Goal: Task Accomplishment & Management: Manage account settings

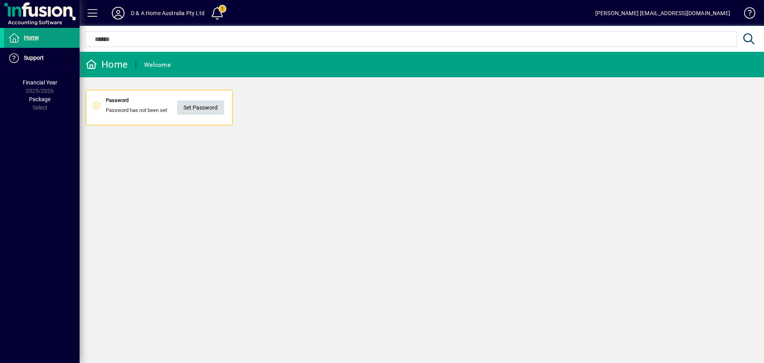
click at [197, 105] on span "Set Password" at bounding box center [200, 107] width 34 height 13
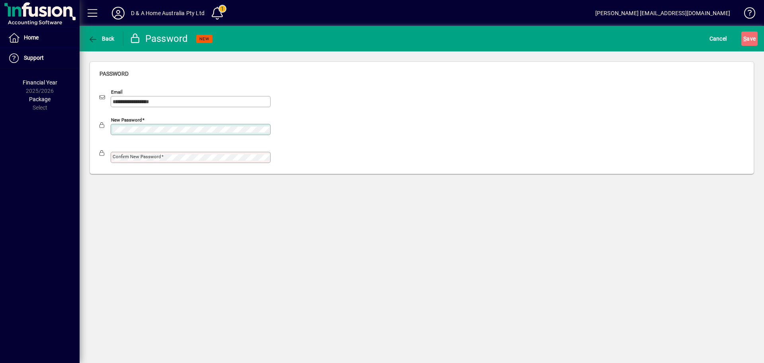
click at [138, 156] on mat-label "Confirm new password" at bounding box center [137, 157] width 49 height 6
click at [382, 146] on div "Confirm new password" at bounding box center [421, 156] width 645 height 28
click at [752, 36] on span "S ave" at bounding box center [749, 38] width 12 height 13
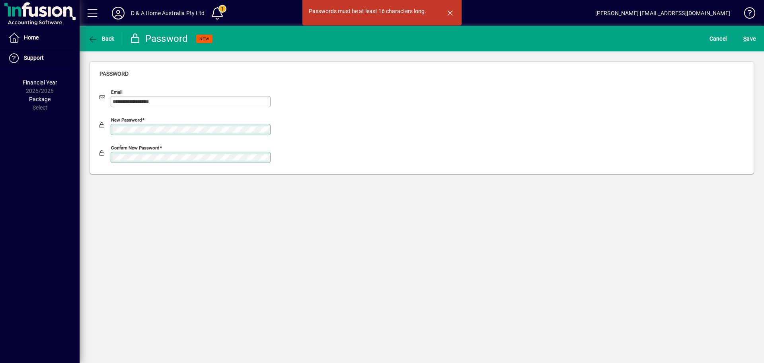
click at [78, 125] on mat-drawer-container "**********" at bounding box center [382, 181] width 764 height 363
click at [752, 37] on span "S ave" at bounding box center [749, 38] width 12 height 13
click at [66, 124] on mat-drawer-container "**********" at bounding box center [382, 181] width 764 height 363
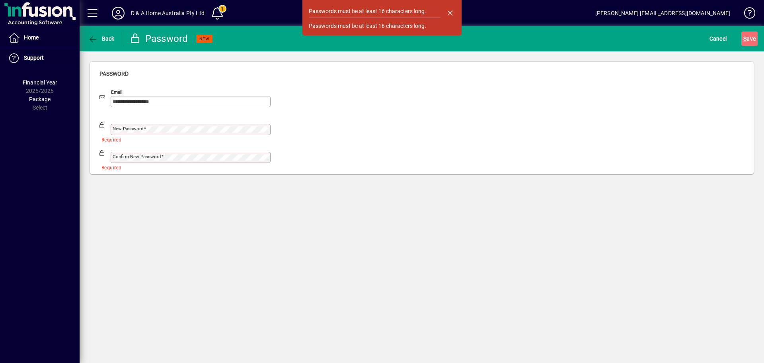
click at [131, 129] on mat-label "New password" at bounding box center [128, 129] width 31 height 6
click at [117, 156] on mat-label "Confirm new password" at bounding box center [137, 157] width 49 height 6
click at [755, 37] on span "S ave" at bounding box center [749, 38] width 12 height 13
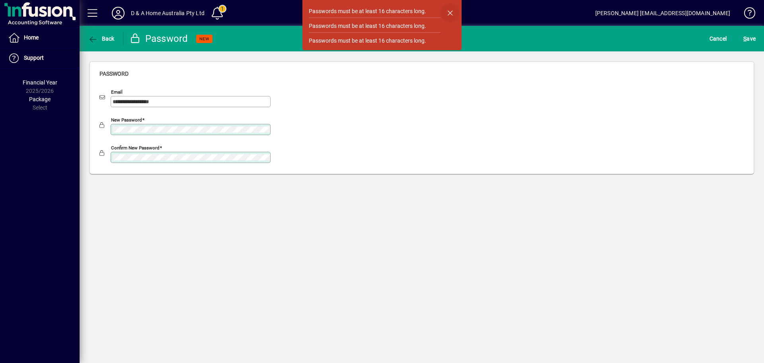
click at [449, 10] on span "button" at bounding box center [450, 12] width 19 height 19
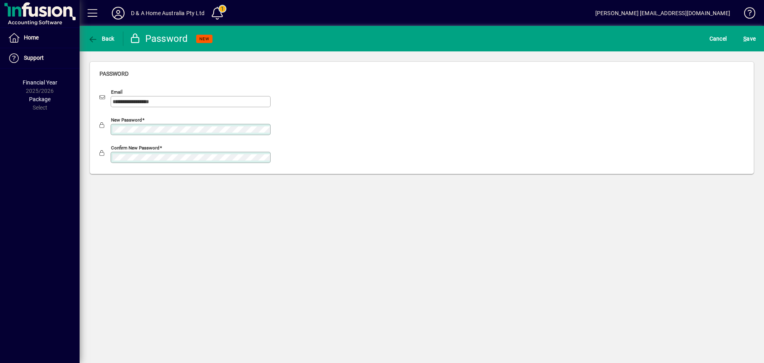
click at [80, 122] on div "**********" at bounding box center [422, 117] width 685 height 133
click at [80, 152] on div "**********" at bounding box center [422, 117] width 685 height 133
click at [131, 127] on mat-label "New password" at bounding box center [128, 129] width 31 height 6
click at [751, 35] on span "S ave" at bounding box center [749, 38] width 12 height 13
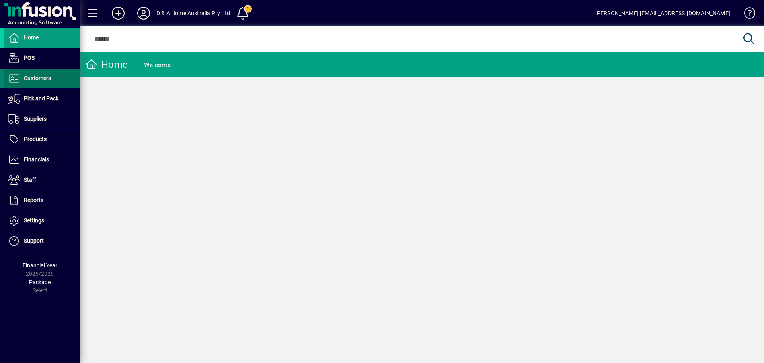
click at [38, 78] on span "Customers" at bounding box center [37, 78] width 27 height 6
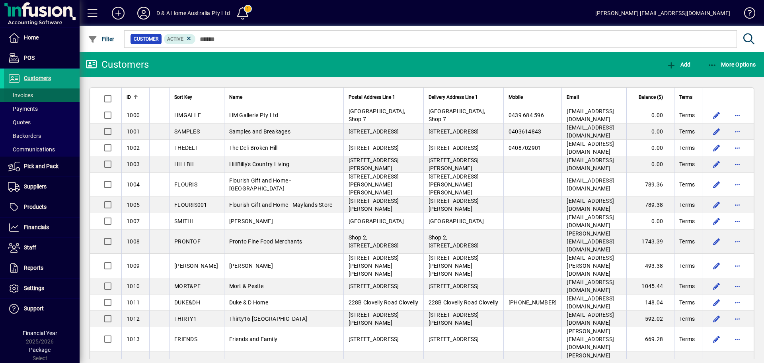
click at [30, 95] on span "Invoices" at bounding box center [20, 95] width 25 height 6
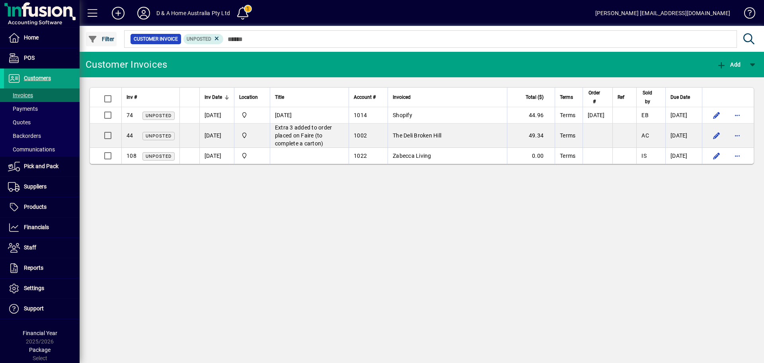
click at [105, 37] on span "Filter" at bounding box center [101, 39] width 27 height 6
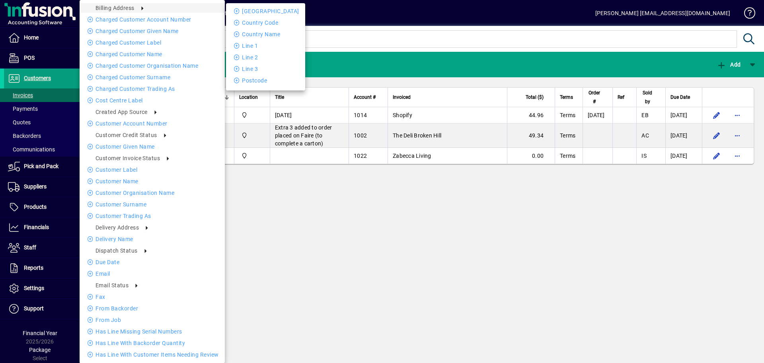
click at [312, 10] on div at bounding box center [382, 181] width 764 height 363
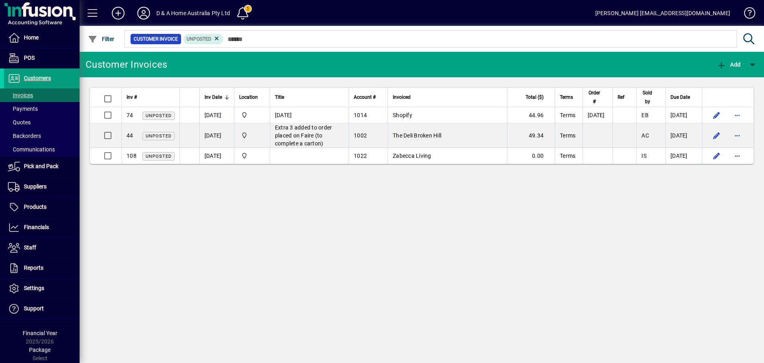
click at [92, 13] on span at bounding box center [92, 13] width 19 height 19
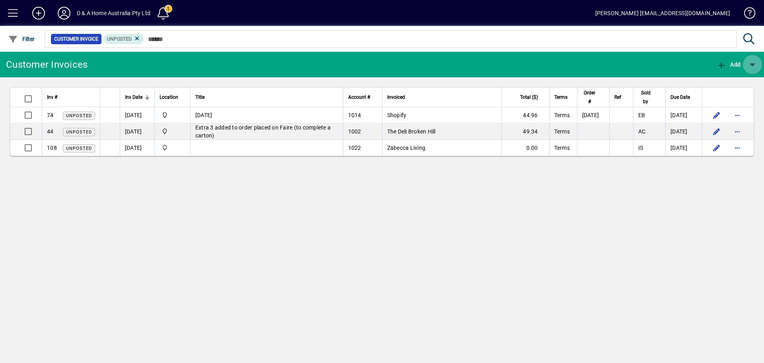
click at [754, 64] on span "button" at bounding box center [752, 64] width 19 height 19
click at [137, 39] on div at bounding box center [382, 181] width 764 height 363
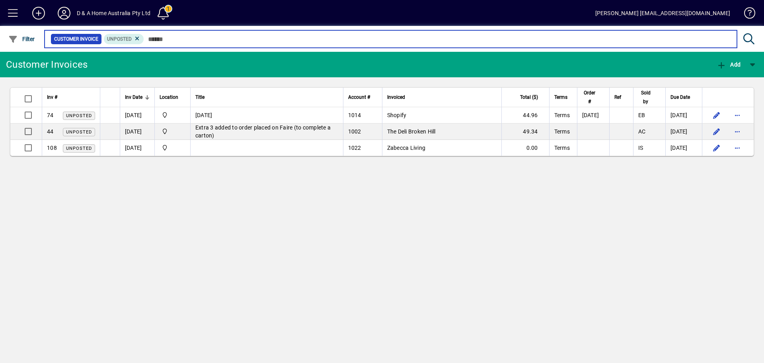
click at [154, 39] on input "text" at bounding box center [437, 38] width 587 height 11
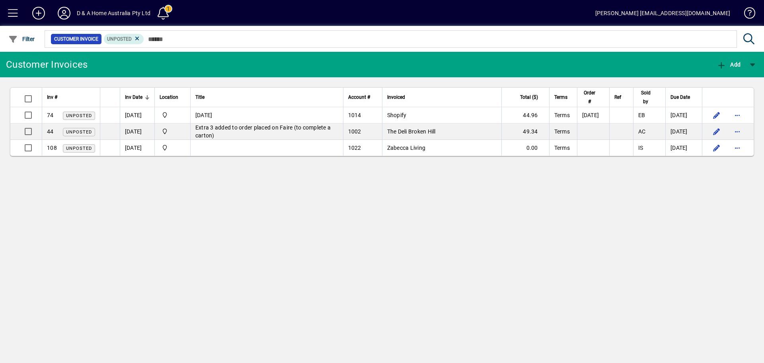
click at [40, 12] on icon at bounding box center [39, 13] width 16 height 13
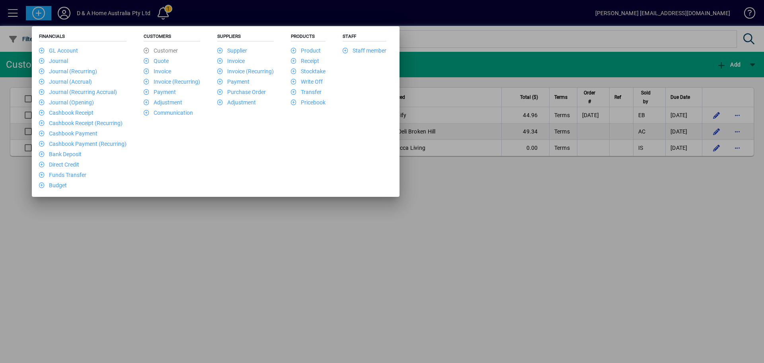
click at [183, 248] on div at bounding box center [382, 181] width 764 height 363
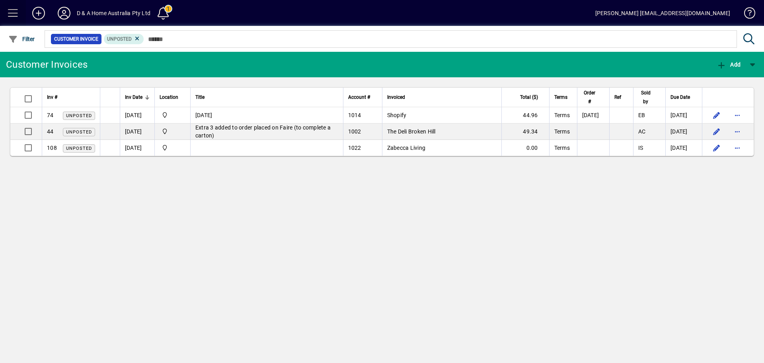
click at [11, 14] on span at bounding box center [13, 13] width 19 height 19
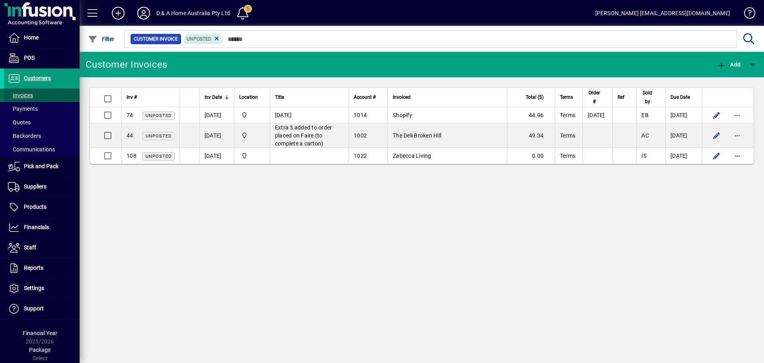
click at [37, 95] on span at bounding box center [42, 95] width 76 height 19
click at [28, 95] on span "Invoices" at bounding box center [20, 95] width 25 height 6
click at [249, 10] on span at bounding box center [242, 13] width 19 height 19
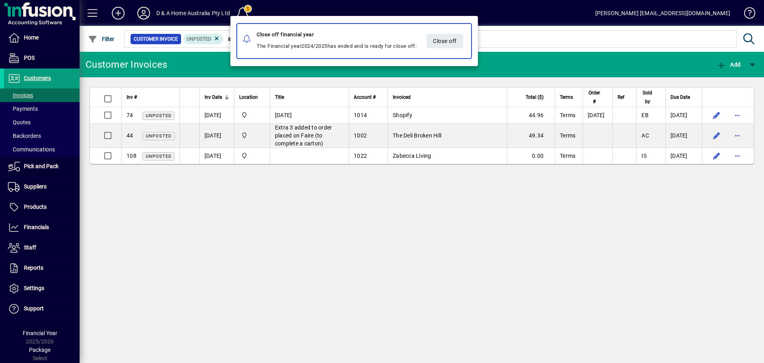
click at [52, 37] on div at bounding box center [382, 181] width 764 height 363
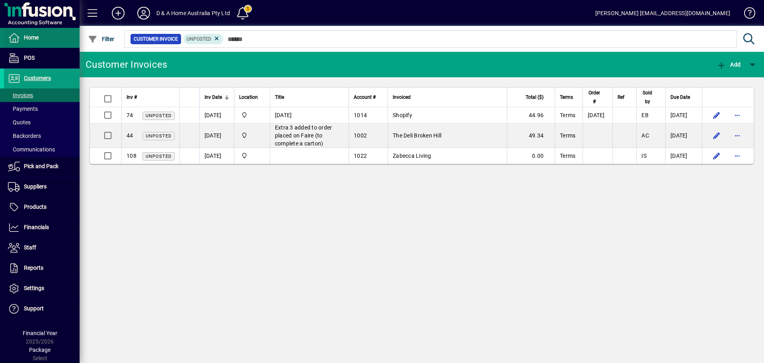
click at [43, 37] on span at bounding box center [42, 37] width 76 height 19
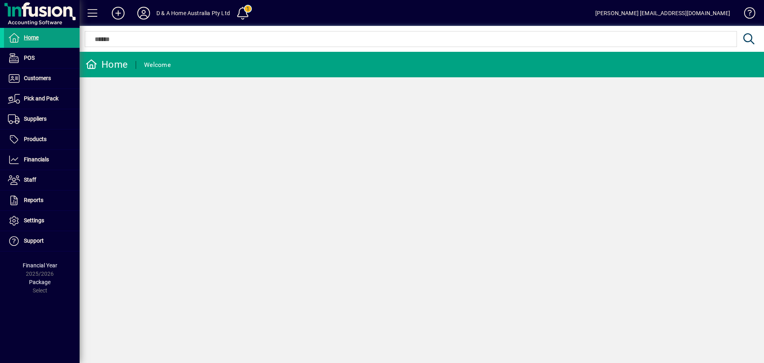
click at [92, 66] on icon at bounding box center [92, 64] width 12 height 10
click at [58, 195] on span at bounding box center [42, 200] width 76 height 19
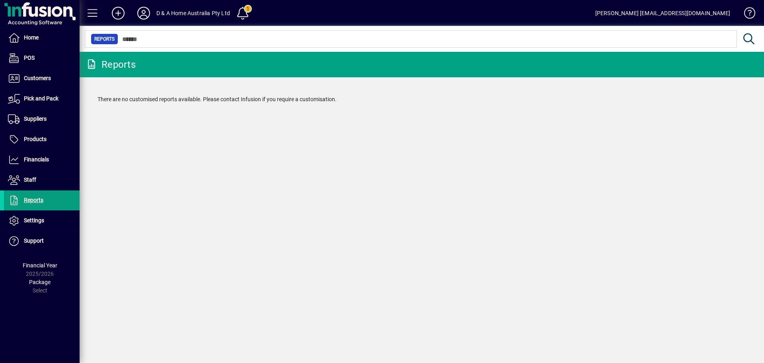
click at [751, 8] on span at bounding box center [746, 14] width 19 height 19
click at [27, 57] on span "POS" at bounding box center [29, 58] width 11 height 6
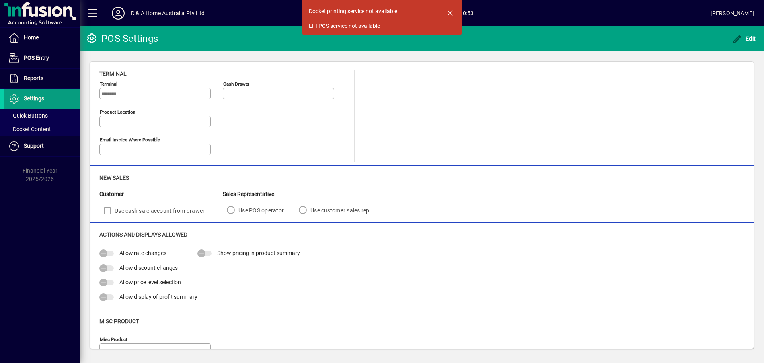
type input "**********"
click at [33, 38] on span "Home" at bounding box center [31, 37] width 15 height 6
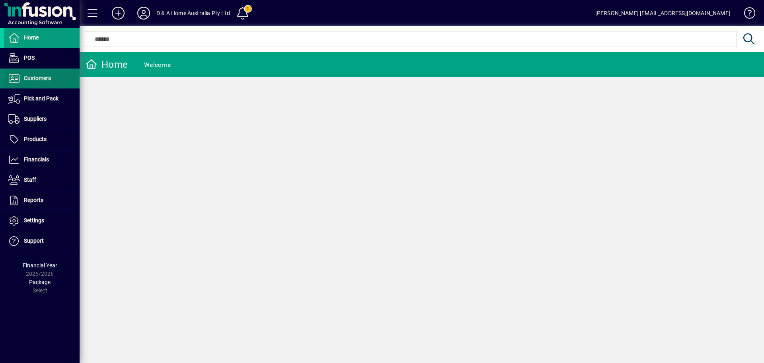
click at [45, 78] on span "Customers" at bounding box center [37, 78] width 27 height 6
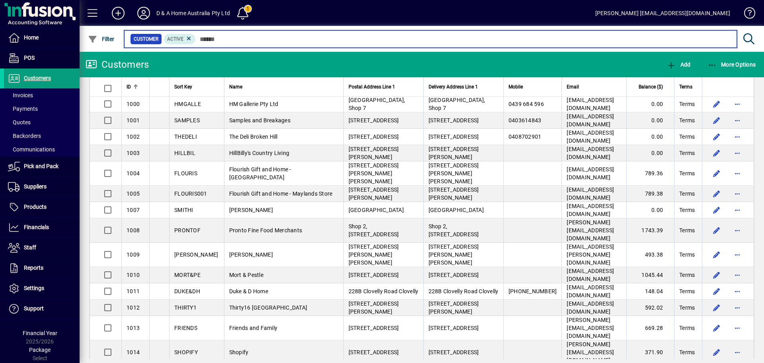
scroll to position [8, 0]
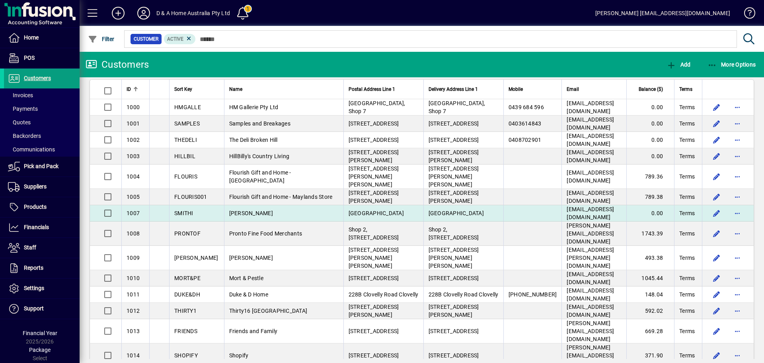
click at [232, 210] on span "[PERSON_NAME]" at bounding box center [251, 213] width 44 height 6
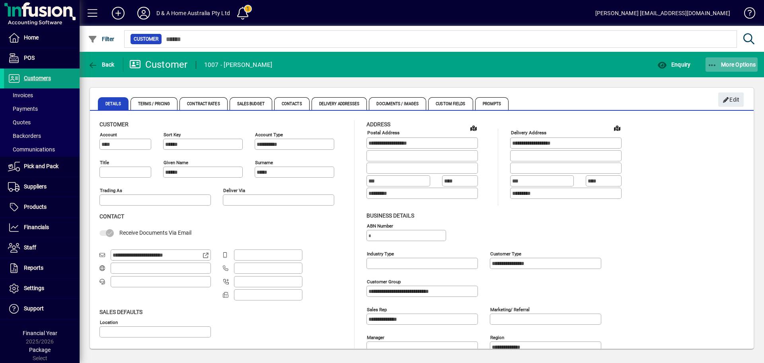
click at [743, 64] on span "More Options" at bounding box center [732, 64] width 49 height 6
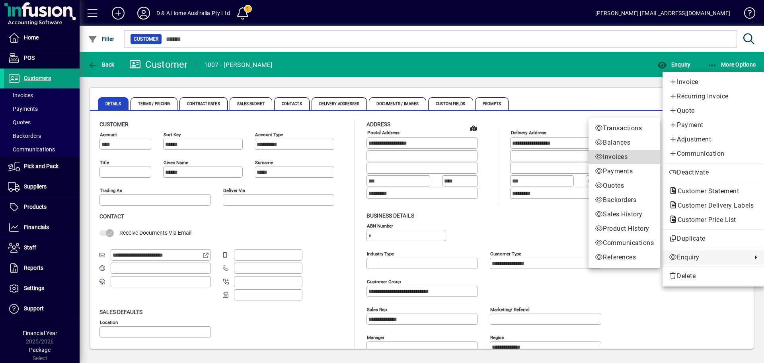
click at [616, 159] on span "Invoices" at bounding box center [624, 157] width 59 height 10
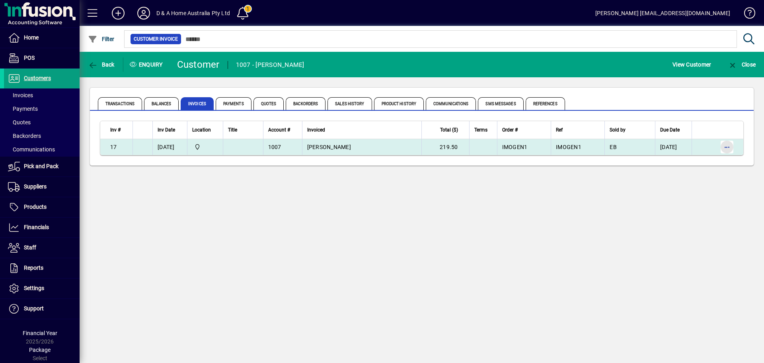
click at [735, 148] on span "button" at bounding box center [727, 146] width 19 height 19
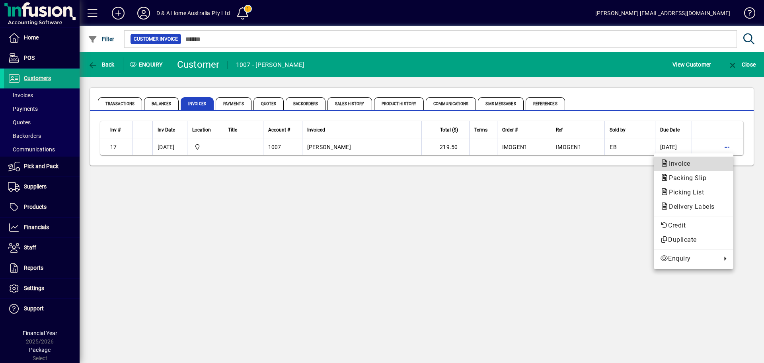
click at [686, 163] on span "Invoice" at bounding box center [677, 164] width 34 height 8
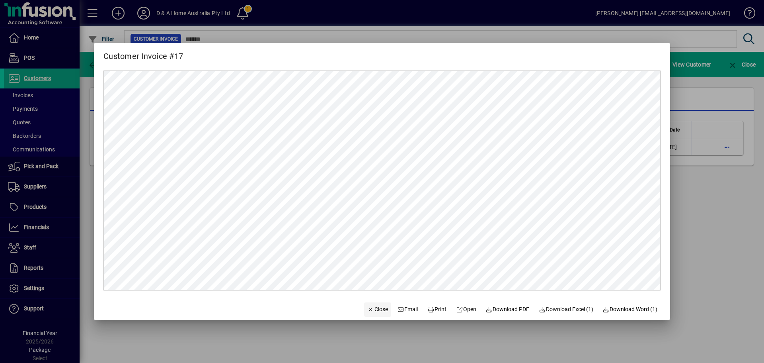
click at [367, 308] on span "Close" at bounding box center [377, 309] width 21 height 8
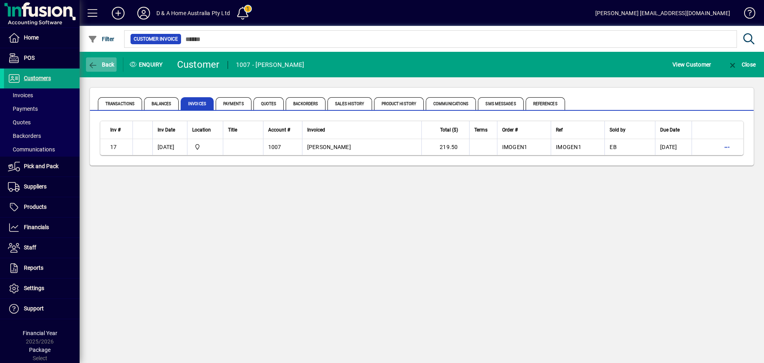
click at [93, 61] on icon "button" at bounding box center [93, 65] width 10 height 8
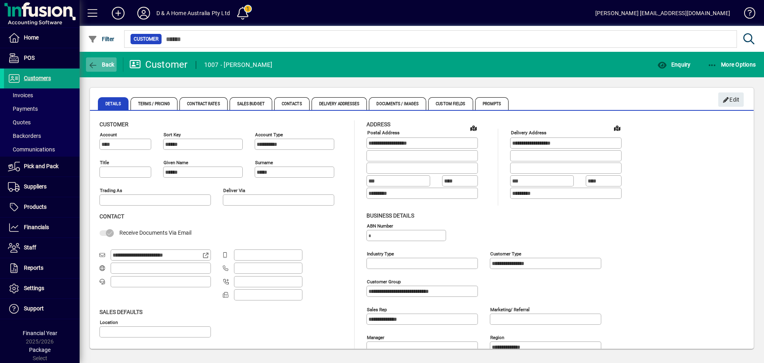
click at [95, 61] on icon "button" at bounding box center [93, 65] width 10 height 8
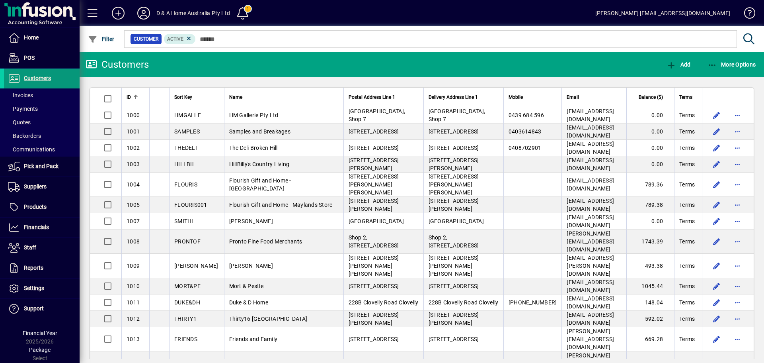
click at [27, 76] on span "Customers" at bounding box center [37, 78] width 27 height 6
click at [29, 94] on span "Invoices" at bounding box center [20, 95] width 25 height 6
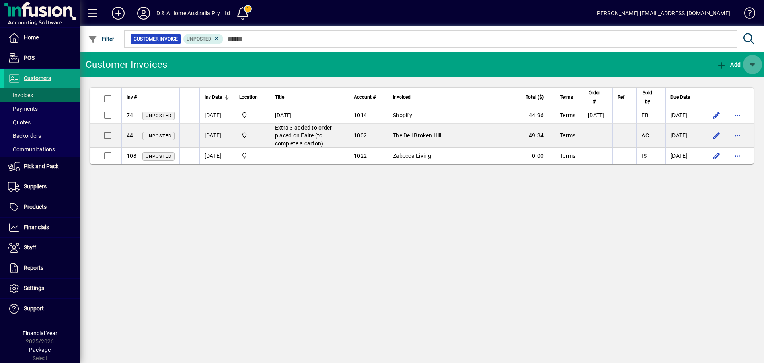
click at [755, 63] on span "button" at bounding box center [752, 64] width 19 height 19
click at [662, 63] on div at bounding box center [382, 181] width 764 height 363
click at [27, 77] on span "Customers" at bounding box center [37, 78] width 27 height 6
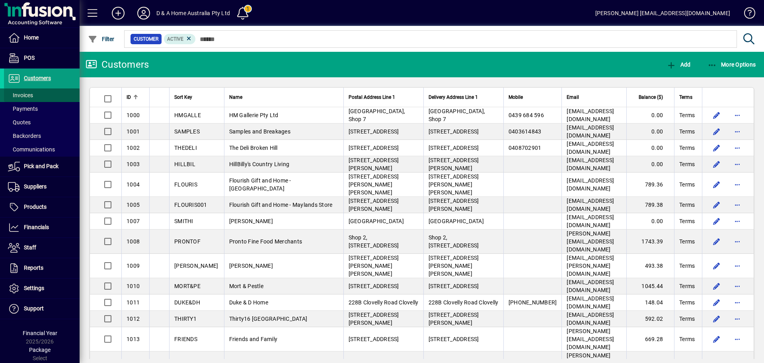
click at [31, 96] on span "Invoices" at bounding box center [20, 95] width 25 height 6
